Goal: Information Seeking & Learning: Learn about a topic

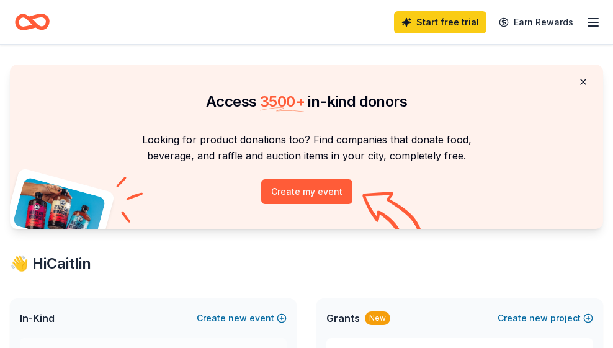
click at [581, 82] on button at bounding box center [583, 81] width 30 height 25
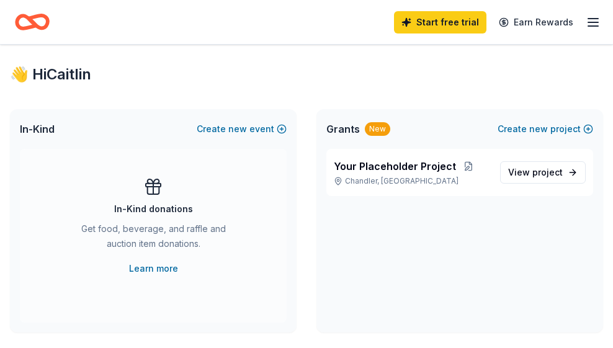
click at [590, 24] on icon "button" at bounding box center [592, 22] width 15 height 15
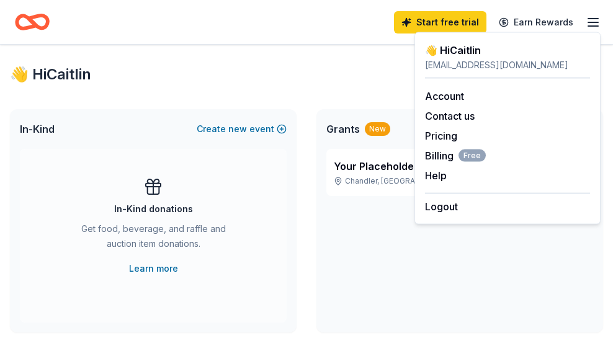
click at [590, 24] on icon "button" at bounding box center [592, 22] width 15 height 15
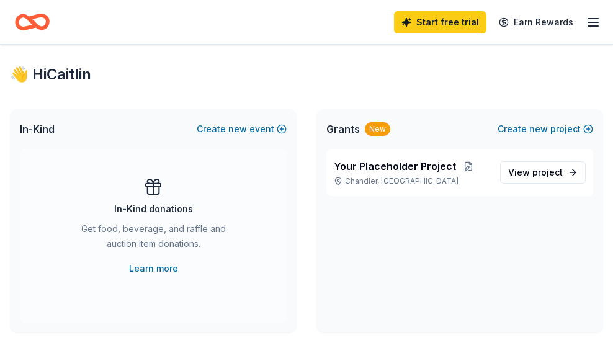
click at [35, 25] on icon "Home" at bounding box center [38, 22] width 19 height 12
click at [593, 30] on div "Start free trial Earn Rewards" at bounding box center [497, 21] width 206 height 29
click at [588, 24] on icon "button" at bounding box center [592, 22] width 15 height 15
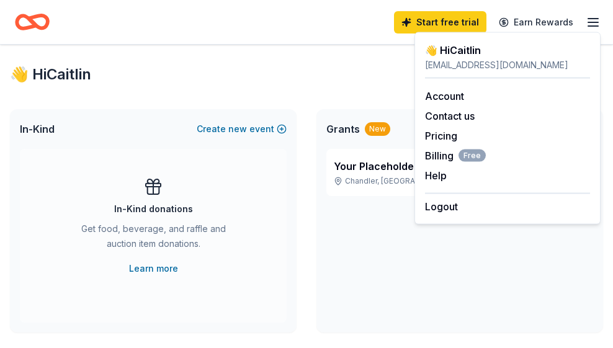
click at [74, 80] on div "👋 Hi Caitlin" at bounding box center [306, 74] width 593 height 20
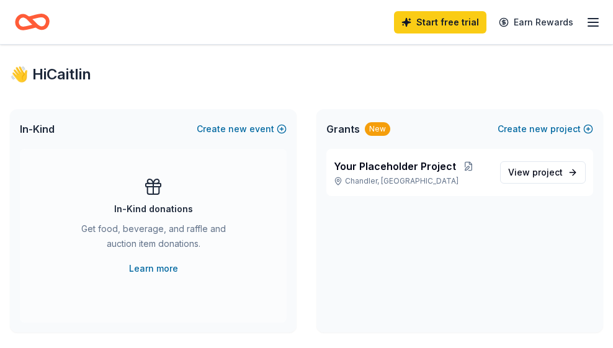
click at [17, 25] on icon "Home" at bounding box center [26, 22] width 19 height 12
click at [47, 23] on icon "Home" at bounding box center [38, 22] width 19 height 12
click at [44, 28] on icon "Home" at bounding box center [38, 22] width 19 height 12
click at [595, 26] on line "button" at bounding box center [593, 26] width 10 height 0
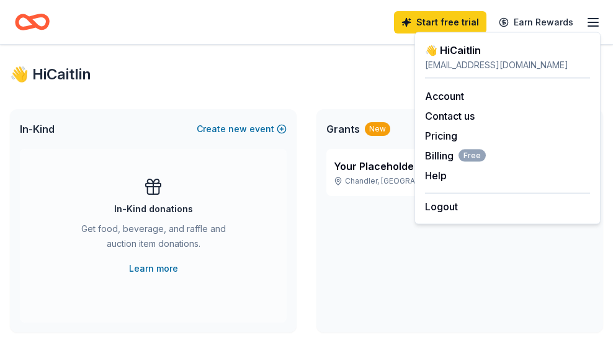
click at [472, 50] on div "👋 Hi Caitlin" at bounding box center [507, 50] width 165 height 15
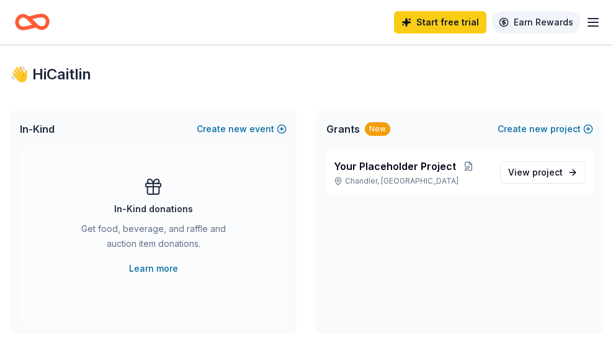
click at [534, 16] on link "Earn Rewards" at bounding box center [535, 22] width 89 height 22
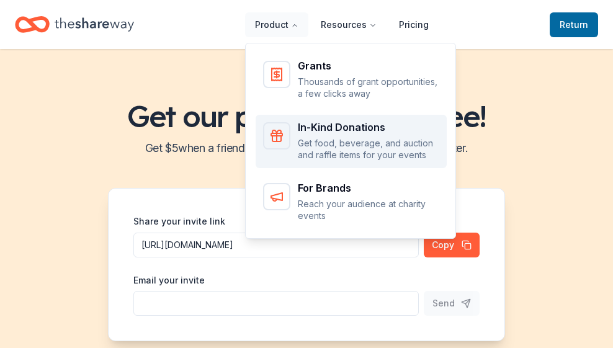
click at [325, 138] on p "Get food, beverage, and auction and raffle items for your events" at bounding box center [368, 149] width 141 height 24
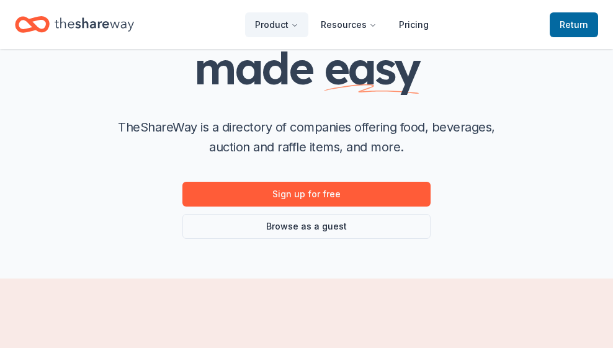
scroll to position [77, 0]
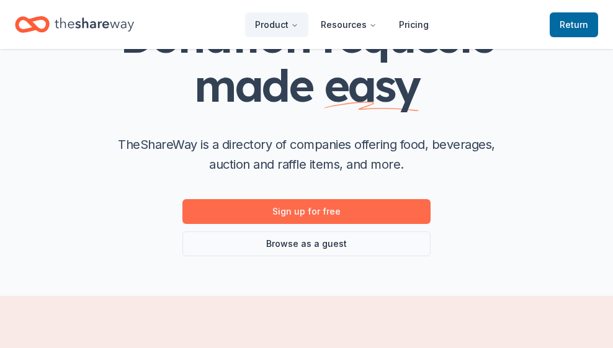
click at [372, 208] on link "Sign up for free" at bounding box center [306, 211] width 248 height 25
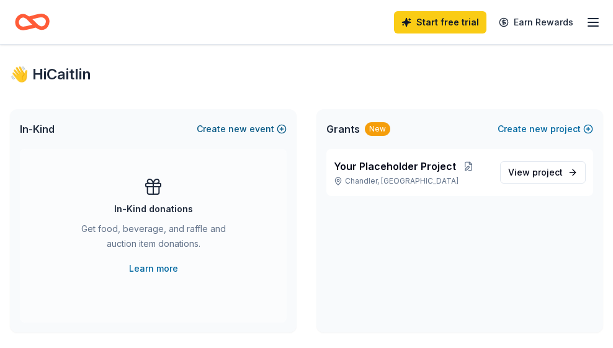
click at [225, 130] on button "Create new event" at bounding box center [242, 129] width 90 height 15
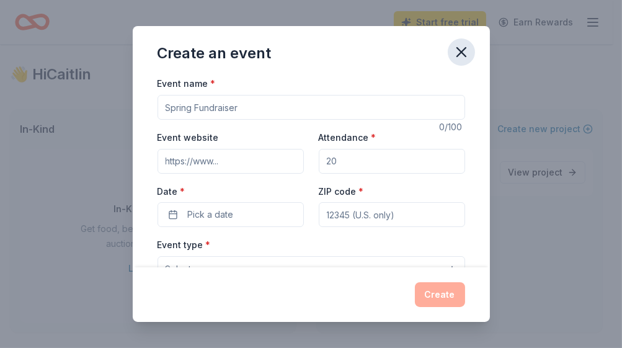
click at [467, 47] on icon "button" at bounding box center [461, 51] width 17 height 17
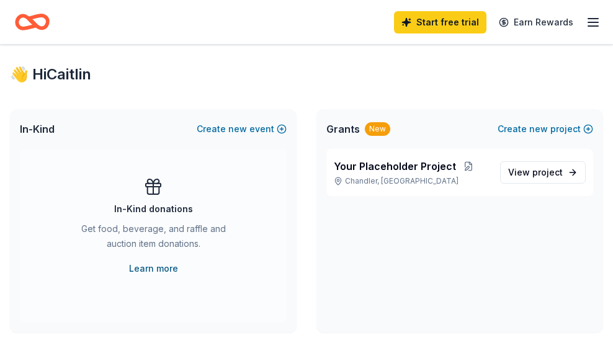
click at [165, 266] on link "Learn more" at bounding box center [153, 268] width 49 height 15
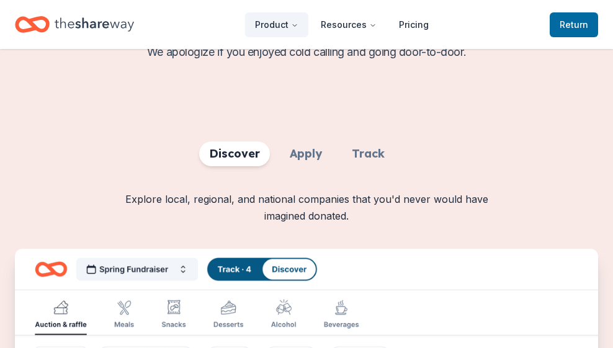
scroll to position [520, 0]
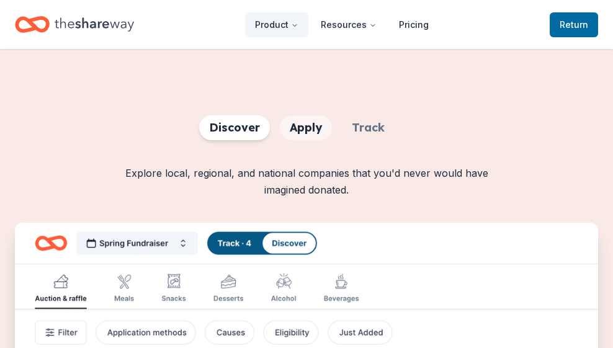
click at [316, 123] on span "Features for running your books" at bounding box center [306, 127] width 52 height 25
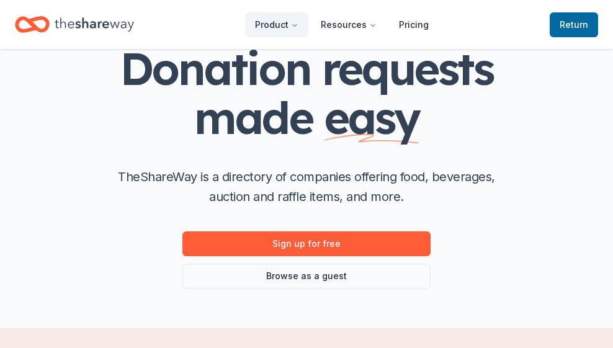
scroll to position [0, 0]
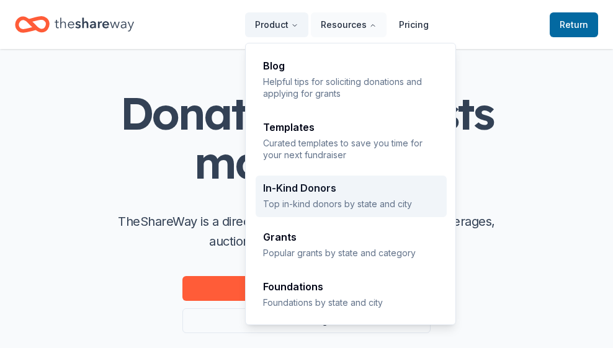
click at [334, 181] on link "In-Kind Donors Top in-kind donors by state and city" at bounding box center [350, 196] width 191 height 42
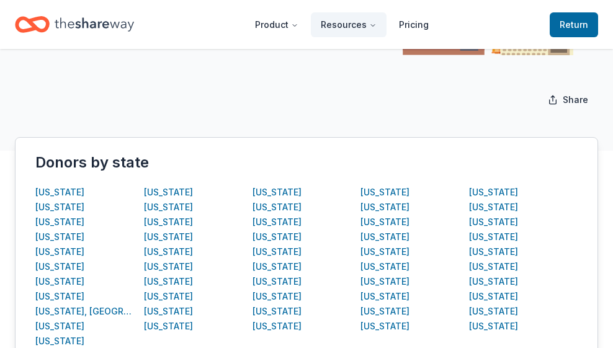
scroll to position [226, 0]
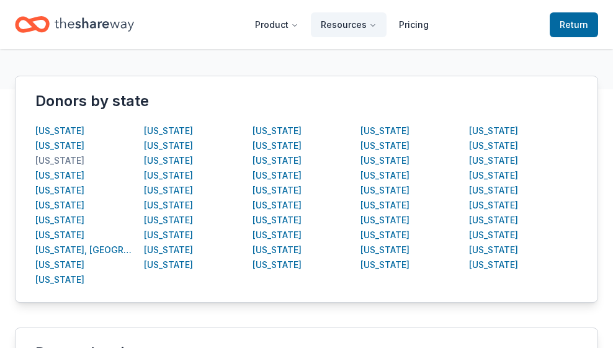
click at [53, 160] on div "[US_STATE]" at bounding box center [59, 160] width 49 height 15
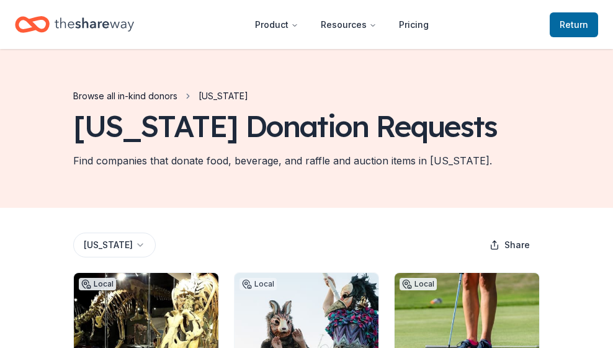
click at [167, 92] on link "Browse all in-kind donors" at bounding box center [125, 96] width 104 height 15
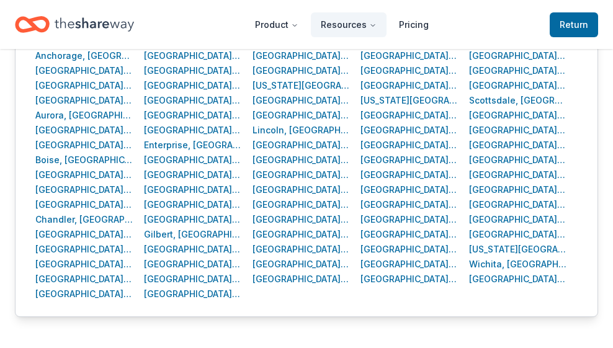
scroll to position [583, 0]
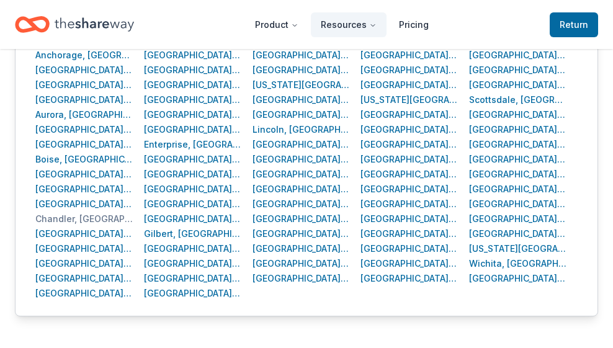
click at [56, 219] on div "Chandler, [GEOGRAPHIC_DATA]" at bounding box center [83, 218] width 97 height 15
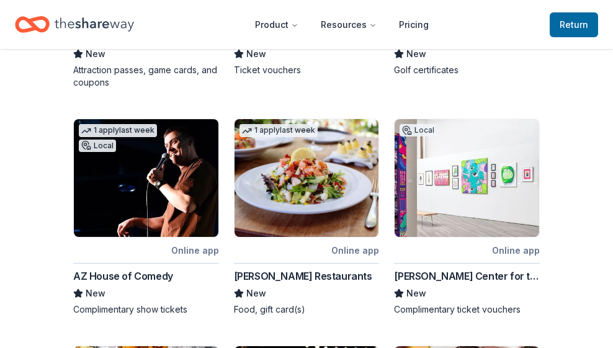
scroll to position [445, 0]
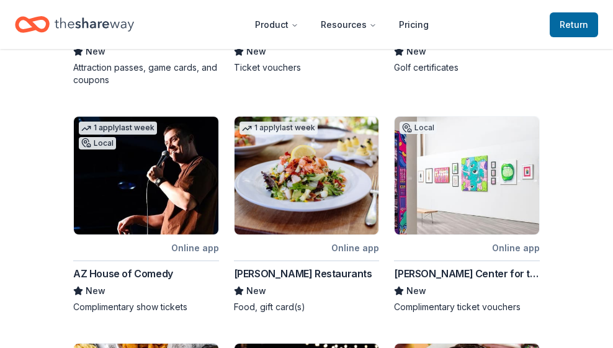
click at [340, 266] on div "Cameron Mitchell Restaurants" at bounding box center [303, 273] width 138 height 15
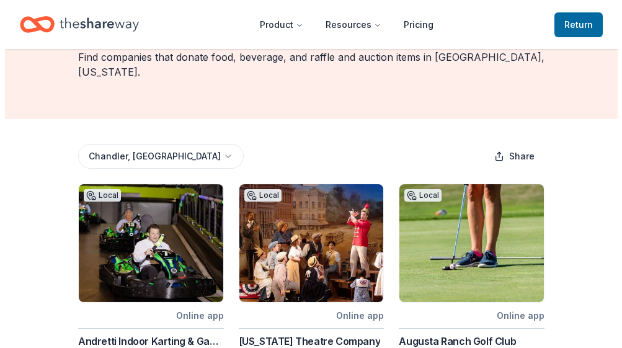
scroll to position [95, 0]
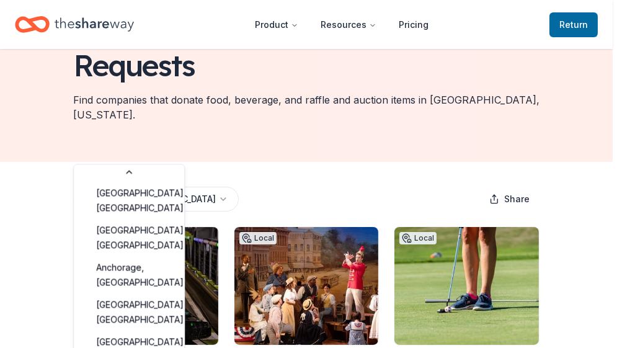
click at [149, 153] on html "Product Resources Pricing Return to TheShareWay Browse all in-kind donors Chand…" at bounding box center [311, 79] width 622 height 348
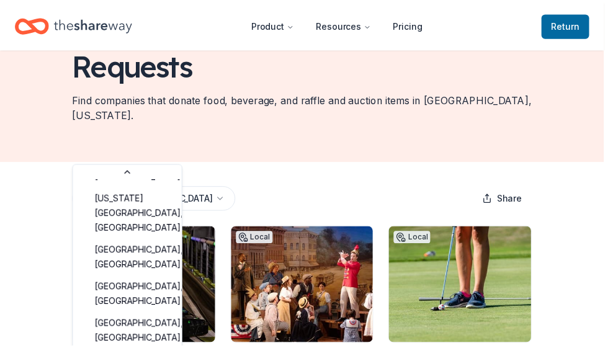
scroll to position [742, 0]
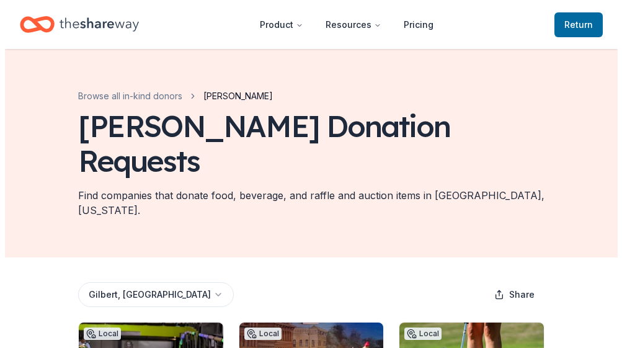
scroll to position [4, 0]
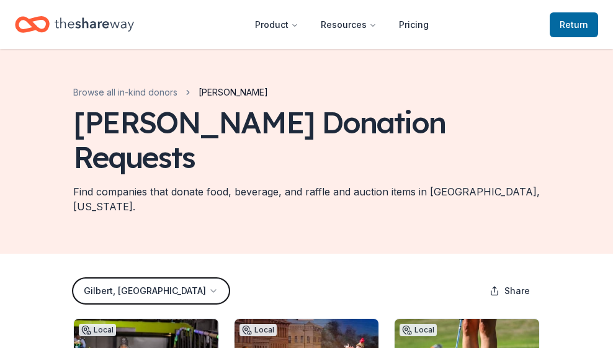
click at [91, 278] on button "Gilbert, AZ" at bounding box center [151, 290] width 156 height 25
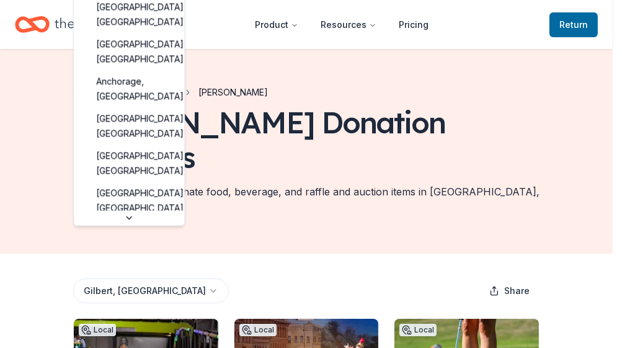
scroll to position [559, 0]
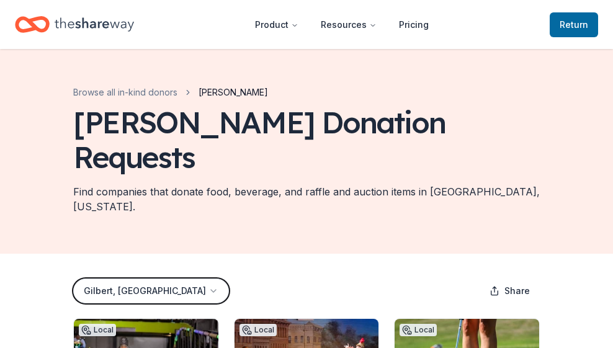
click at [92, 278] on button "Gilbert, AZ" at bounding box center [151, 290] width 156 height 25
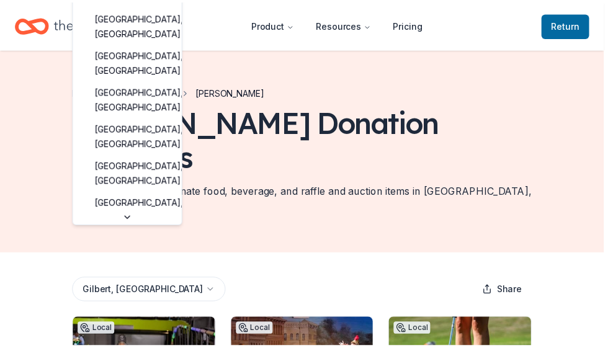
scroll to position [1323, 0]
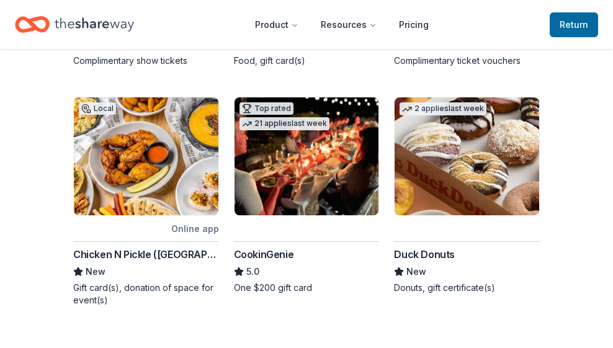
scroll to position [655, 0]
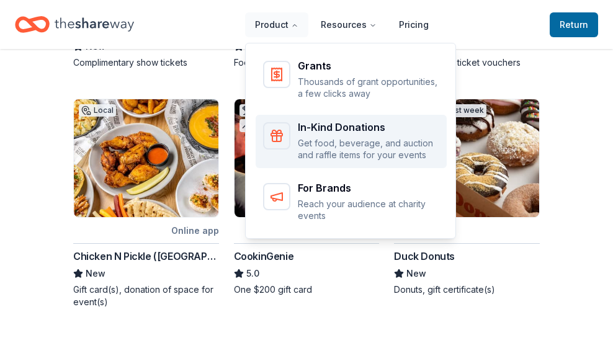
click at [292, 147] on div "In-Kind Donations Get food, beverage, and auction and raffle items for your eve…" at bounding box center [351, 141] width 176 height 39
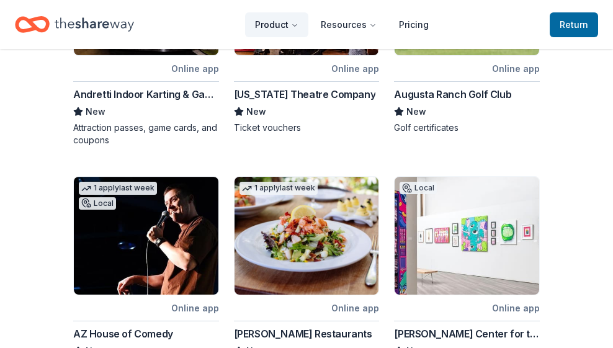
scroll to position [0, 0]
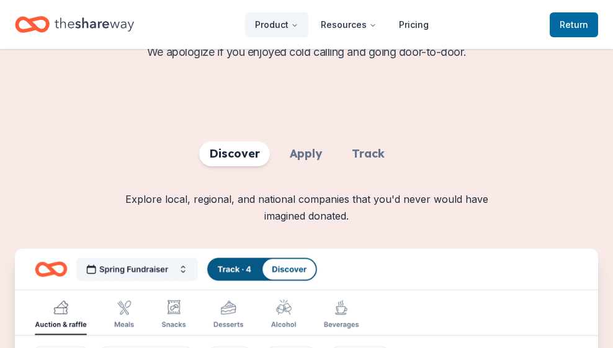
scroll to position [451, 0]
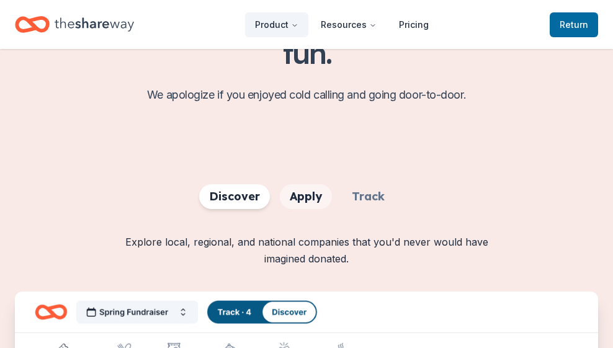
click at [287, 208] on span "Features for running your books" at bounding box center [306, 196] width 52 height 25
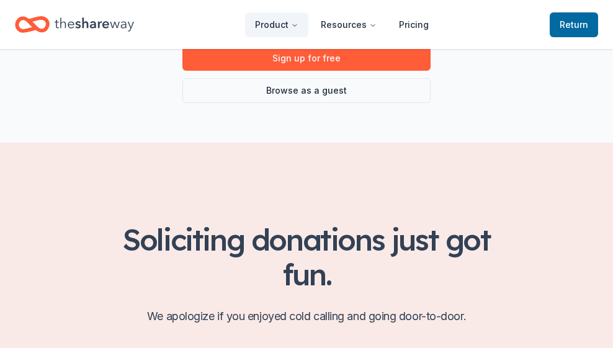
scroll to position [0, 0]
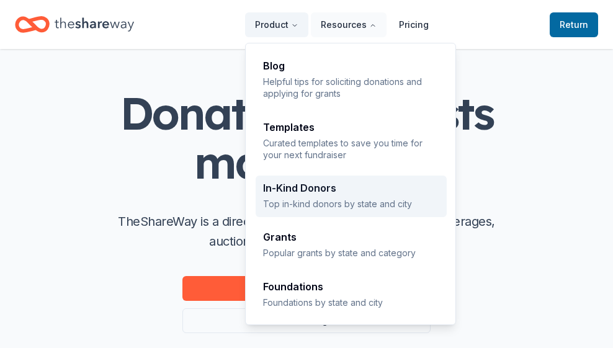
click at [326, 190] on div "In-Kind Donors" at bounding box center [351, 188] width 176 height 10
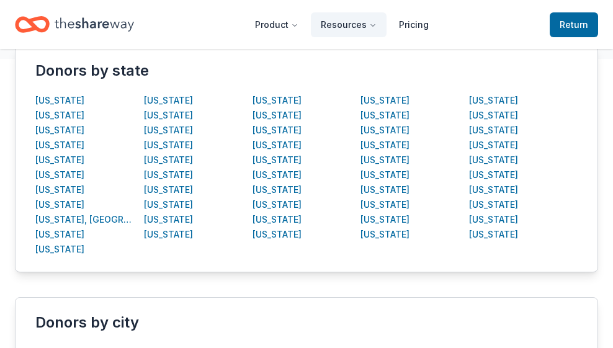
scroll to position [259, 0]
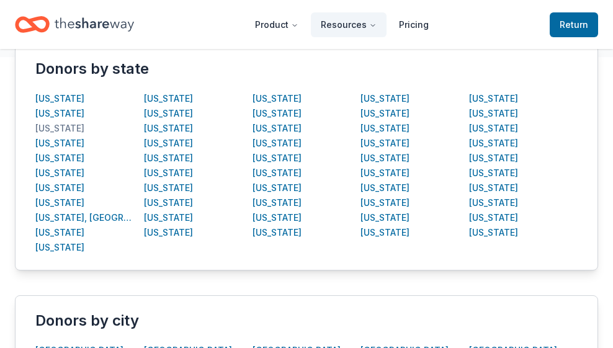
click at [58, 131] on div "Arizona" at bounding box center [59, 128] width 49 height 15
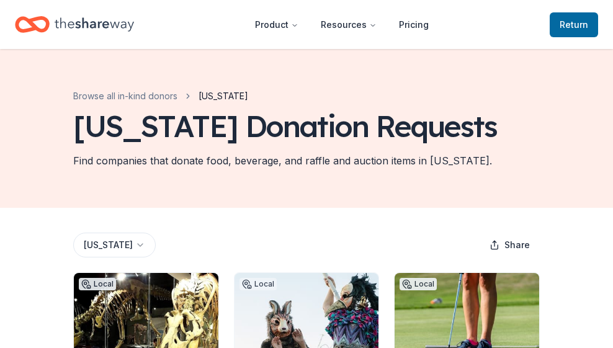
click at [123, 248] on html "Product Resources Pricing Return to TheShareWay Browse all in-kind donors Arizo…" at bounding box center [306, 174] width 613 height 348
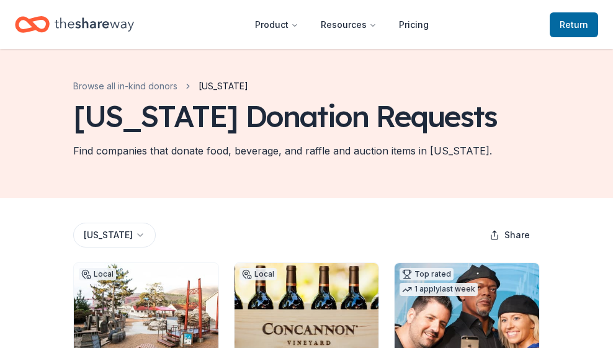
scroll to position [9, 0]
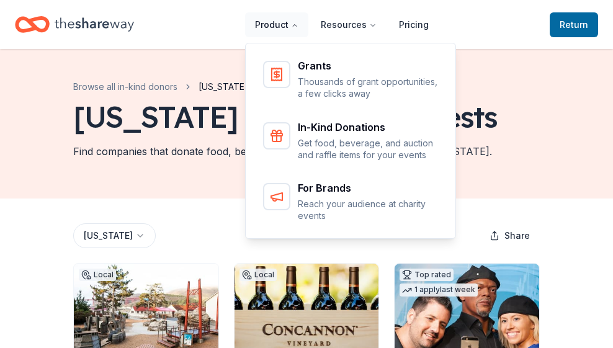
click at [281, 32] on button "Product" at bounding box center [276, 24] width 63 height 25
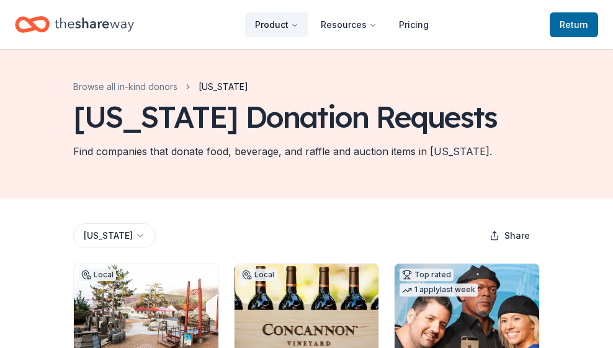
click at [282, 32] on button "Product" at bounding box center [276, 24] width 63 height 25
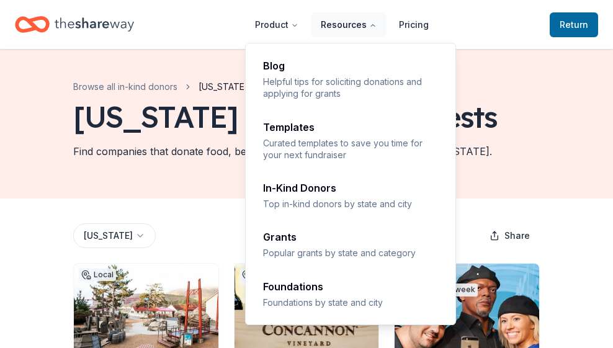
click at [345, 30] on button "Resources" at bounding box center [349, 24] width 76 height 25
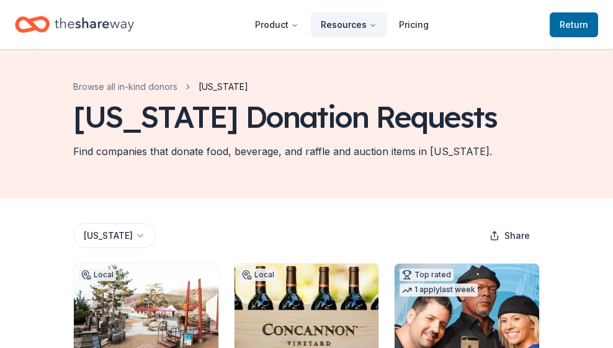
click at [345, 30] on button "Resources" at bounding box center [349, 24] width 76 height 25
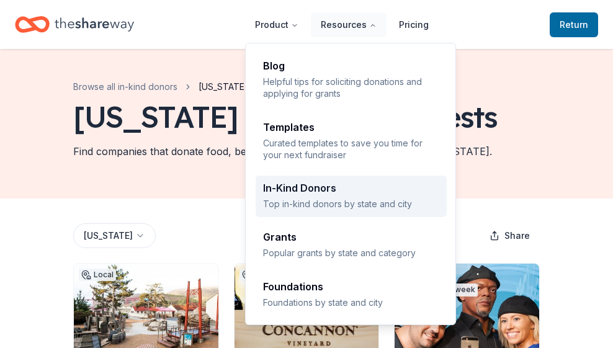
click at [318, 193] on div "In-Kind Donors" at bounding box center [351, 188] width 176 height 10
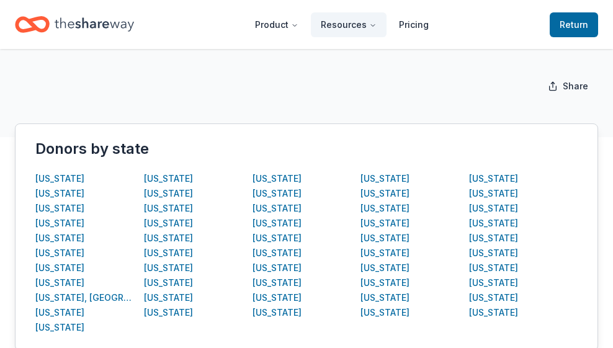
scroll to position [175, 0]
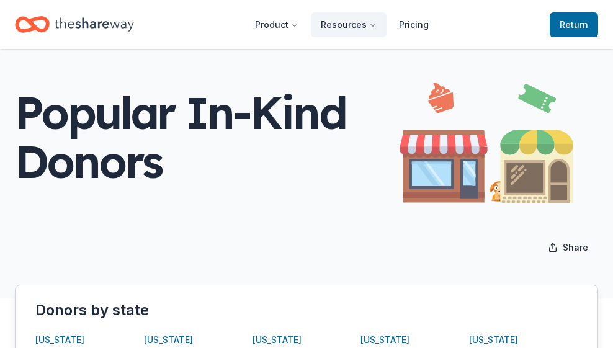
scroll to position [0, 0]
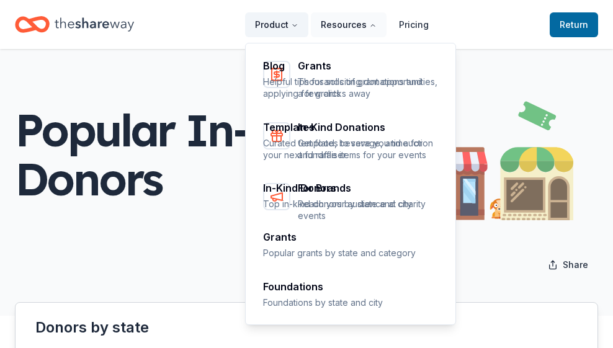
drag, startPoint x: 296, startPoint y: 25, endPoint x: 335, endPoint y: 25, distance: 39.1
click at [335, 25] on ul "Product Resources Pricing" at bounding box center [341, 24] width 193 height 25
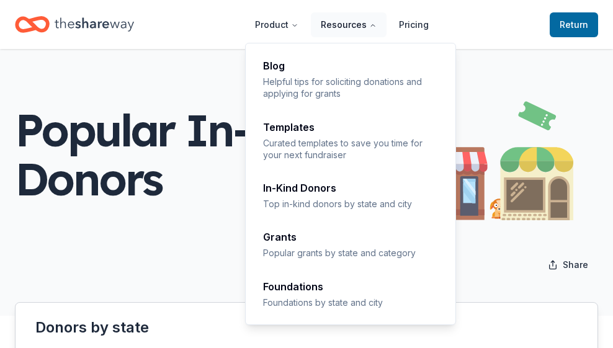
click at [335, 25] on button "Resources" at bounding box center [349, 24] width 76 height 25
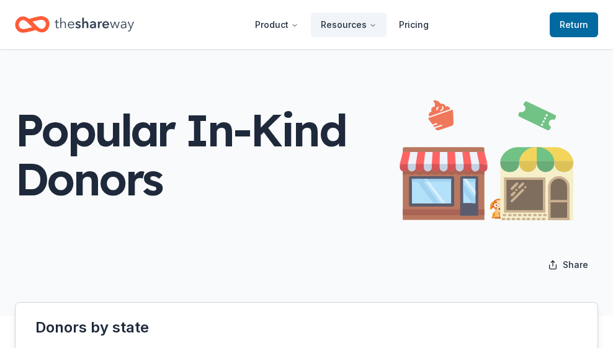
click at [93, 13] on icon "Home" at bounding box center [94, 24] width 79 height 25
click at [98, 29] on icon "Home" at bounding box center [94, 24] width 79 height 25
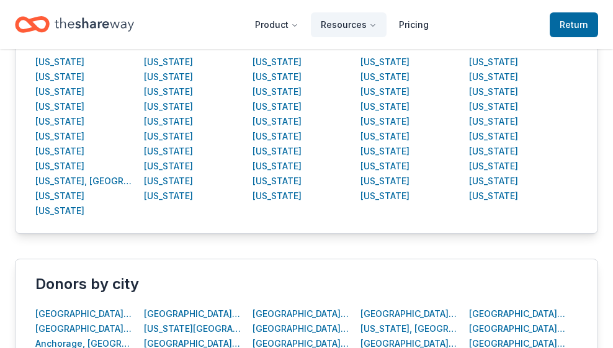
scroll to position [182, 0]
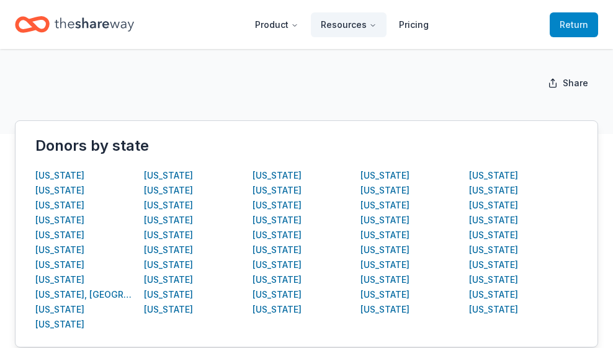
click at [581, 36] on div "Product Resources Pricing Return to [GEOGRAPHIC_DATA] Popular In-Kind Donors Ci…" at bounding box center [306, 352] width 613 height 1068
click at [582, 35] on link "Return to TheShareWay" at bounding box center [573, 24] width 48 height 25
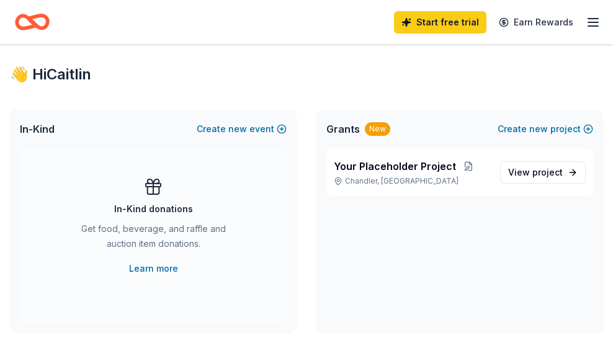
click at [590, 27] on icon "button" at bounding box center [592, 22] width 15 height 15
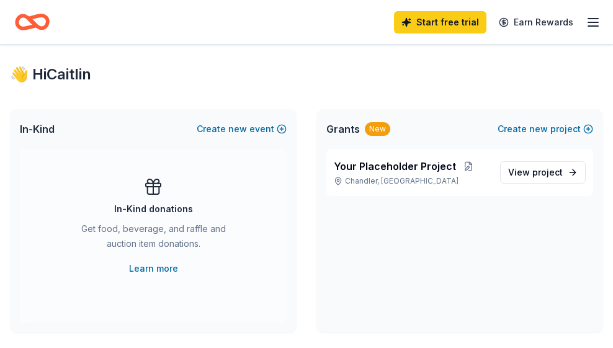
click at [55, 19] on div "Start free trial Earn Rewards" at bounding box center [306, 21] width 583 height 29
click at [30, 24] on icon "Home" at bounding box center [32, 21] width 35 height 29
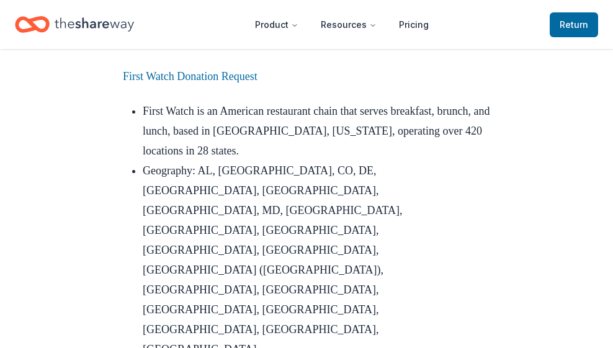
scroll to position [1166, 0]
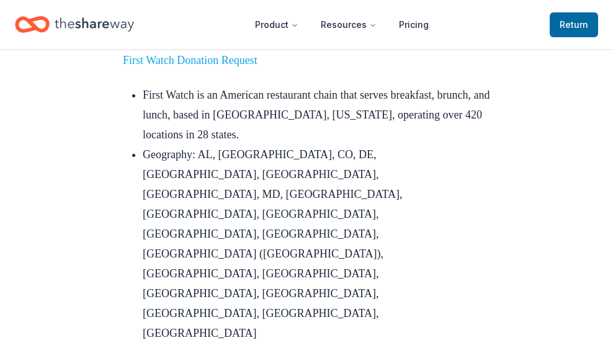
click at [245, 66] on link "First Watch Donation Request" at bounding box center [190, 60] width 135 height 12
click at [243, 66] on link "First Watch Donation Request" at bounding box center [190, 60] width 135 height 12
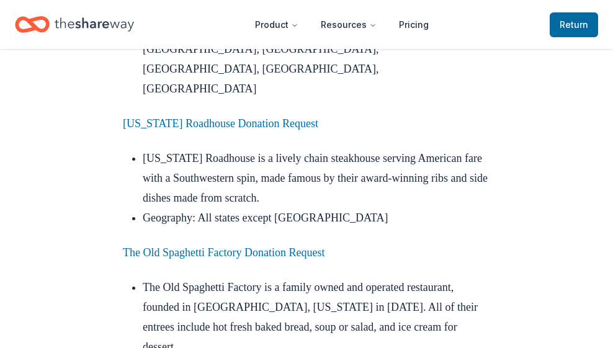
scroll to position [1762, 0]
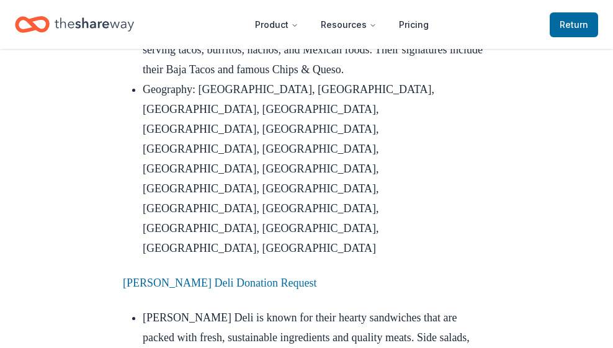
scroll to position [2644, 0]
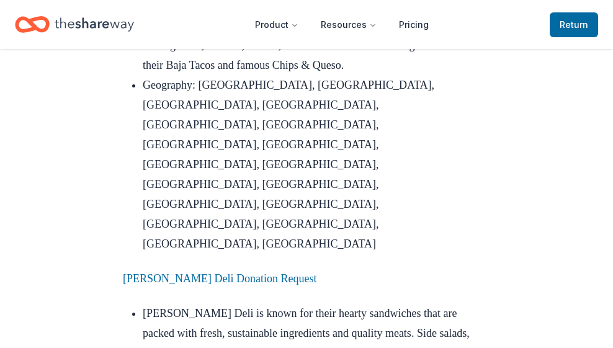
drag, startPoint x: 196, startPoint y: 213, endPoint x: 147, endPoint y: 130, distance: 96.5
drag, startPoint x: 99, startPoint y: 115, endPoint x: 292, endPoint y: 107, distance: 193.6
copy link "[PERSON_NAME] Donation Request"
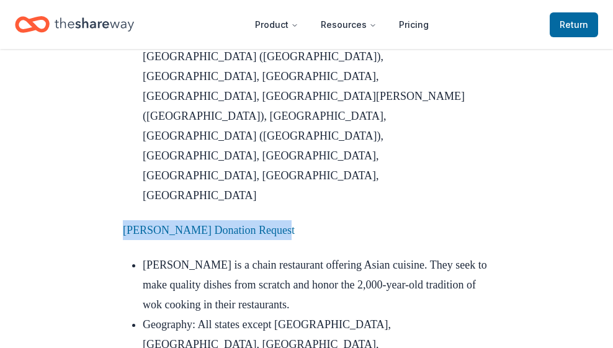
scroll to position [3778, 0]
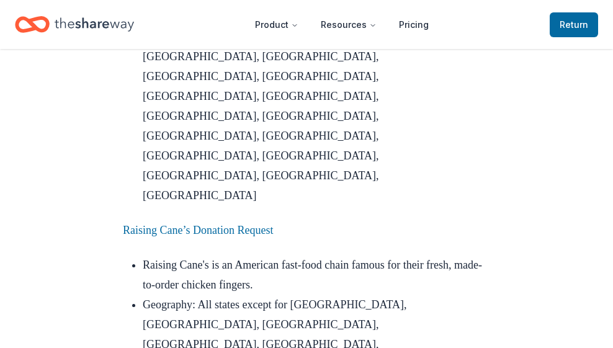
scroll to position [4871, 0]
